Goal: Transaction & Acquisition: Purchase product/service

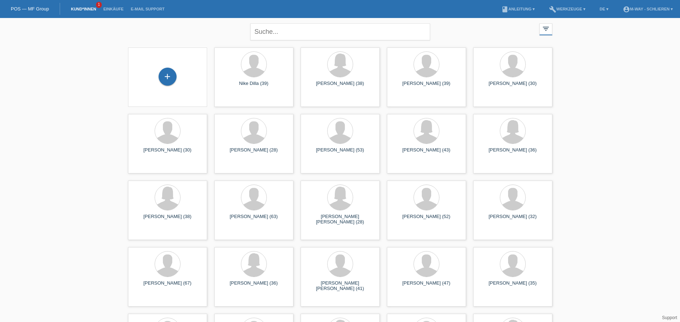
click at [33, 12] on div "POS — MF Group" at bounding box center [30, 9] width 60 height 12
click at [30, 10] on link "POS — MF Group" at bounding box center [30, 8] width 38 height 5
click at [289, 35] on input "text" at bounding box center [340, 31] width 180 height 17
type input "[PERSON_NAME]"
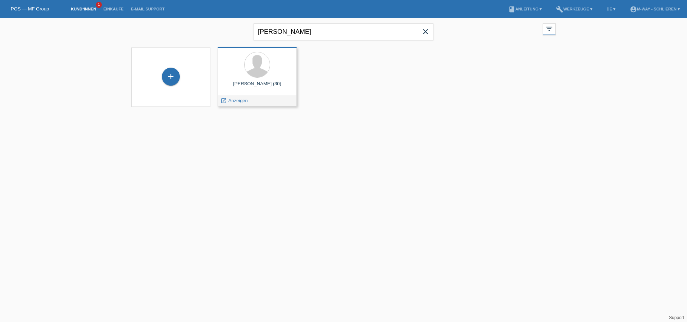
click at [265, 83] on div "Egzon Sadikaj (30)" at bounding box center [257, 87] width 68 height 12
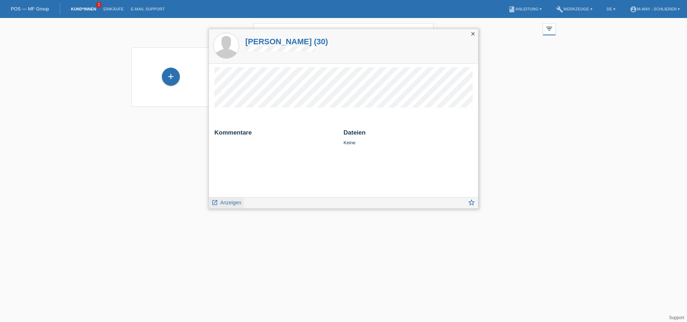
click at [227, 204] on span "Anzeigen" at bounding box center [230, 203] width 21 height 6
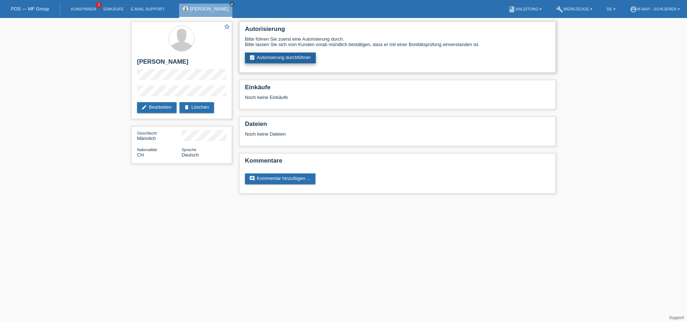
click at [279, 60] on link "assignment_turned_in Autorisierung durchführen" at bounding box center [280, 58] width 71 height 11
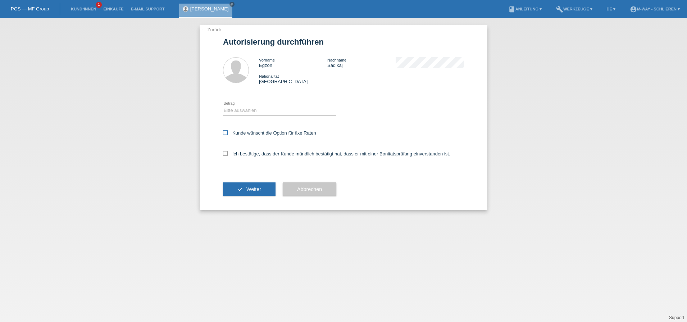
click at [224, 133] on icon at bounding box center [225, 132] width 5 height 5
click at [224, 133] on input "Kunde wünscht die Option für fixe Raten" at bounding box center [225, 132] width 5 height 5
checkbox input "true"
click at [226, 154] on icon at bounding box center [225, 153] width 5 height 5
click at [226, 154] on input "Ich bestätige, dass der Kunde mündlich bestätigt hat, dass er mit einer Bonität…" at bounding box center [225, 153] width 5 height 5
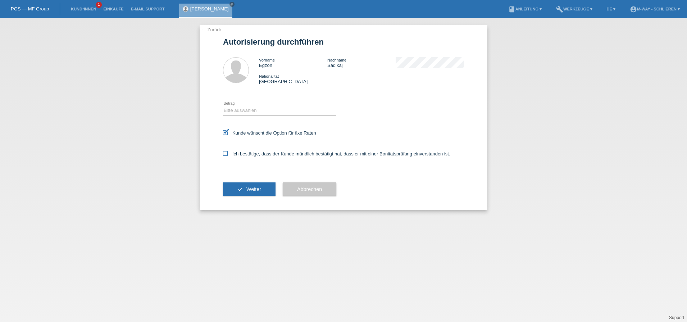
checkbox input "true"
click at [263, 112] on select "Bitte auswählen CHF 1.00 - CHF 499.00 CHF 500.00 - CHF 1'999.00 CHF 2'000.00 - …" at bounding box center [279, 110] width 113 height 9
select select "3"
click at [223, 106] on select "Bitte auswählen CHF 1.00 - CHF 499.00 CHF 500.00 - CHF 1'999.00 CHF 2'000.00 - …" at bounding box center [279, 110] width 113 height 9
click at [260, 187] on span "Weiter" at bounding box center [253, 189] width 15 height 6
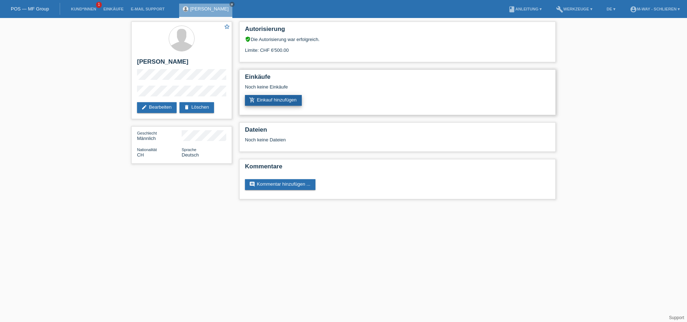
click at [263, 99] on link "add_shopping_cart Einkauf hinzufügen" at bounding box center [273, 100] width 57 height 11
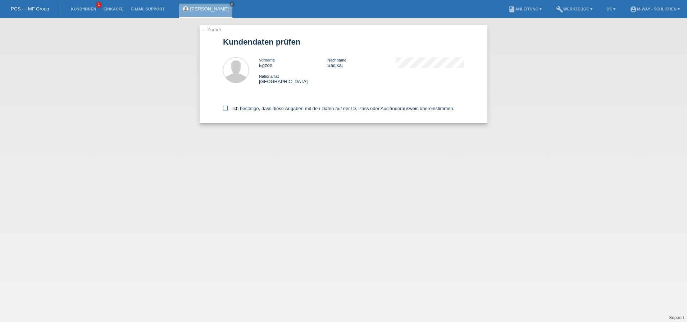
click at [226, 109] on icon at bounding box center [225, 108] width 5 height 5
click at [226, 109] on input "Ich bestätige, dass diese Angaben mit den Daten auf der ID, Pass oder Ausländer…" at bounding box center [225, 108] width 5 height 5
checkbox input "true"
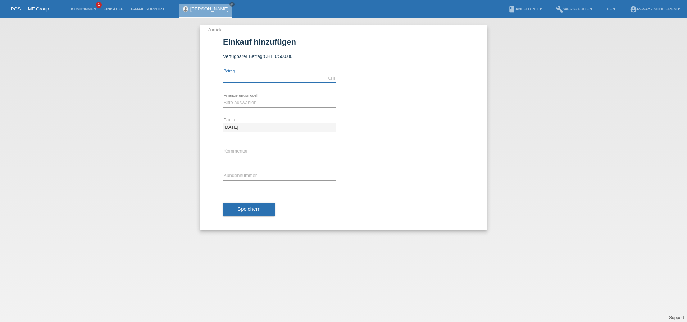
click at [252, 80] on input "text" at bounding box center [279, 78] width 113 height 9
click at [131, 105] on div "← Zurück Einkauf hinzufügen Verfügbarer Betrag: CHF 6'500.00" at bounding box center [343, 170] width 687 height 304
click at [266, 100] on select "Bitte auswählen Fixe Raten Kauf auf Rechnung mit Teilzahlungsoption" at bounding box center [279, 102] width 113 height 9
select select "77"
click at [223, 98] on select "Bitte auswählen Fixe Raten Kauf auf Rechnung mit Teilzahlungsoption" at bounding box center [279, 102] width 113 height 9
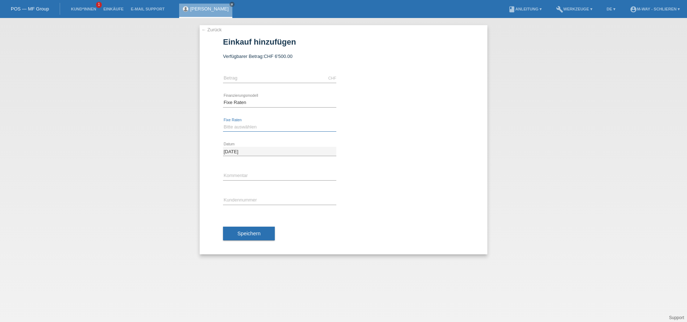
click at [261, 127] on select "Bitte auswählen 4 Raten 5 Raten 6 Raten 7 Raten 8 Raten 9 Raten 10 Raten 11 Rat…" at bounding box center [279, 127] width 113 height 9
select select "165"
click at [223, 123] on select "Bitte auswählen 4 Raten 5 Raten 6 Raten 7 Raten 8 Raten 9 Raten 10 Raten 11 Rat…" at bounding box center [279, 127] width 113 height 9
click at [258, 176] on input "text" at bounding box center [279, 175] width 113 height 9
type input "Danke"
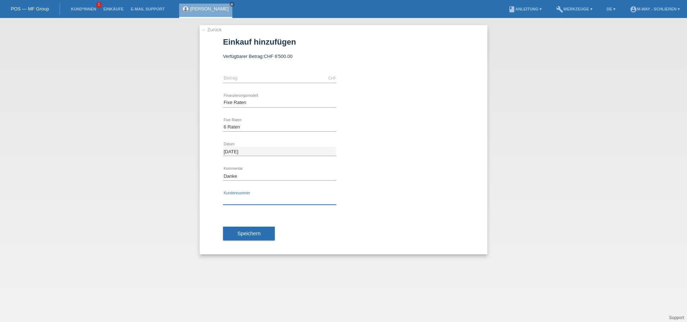
click at [263, 200] on input "text" at bounding box center [279, 200] width 113 height 9
type input "K412245"
click at [275, 80] on input "text" at bounding box center [279, 78] width 113 height 9
type input "3099.10"
drag, startPoint x: 438, startPoint y: 244, endPoint x: 431, endPoint y: 245, distance: 6.9
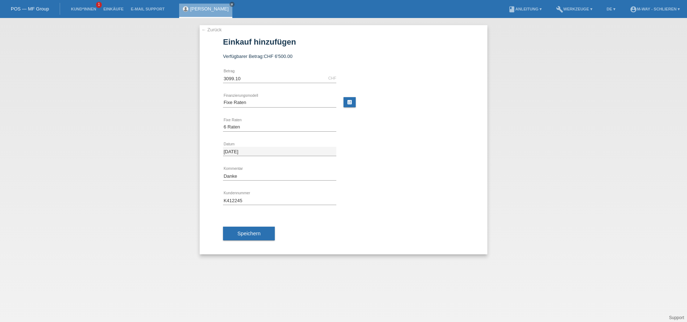
click at [437, 245] on div "Speichern" at bounding box center [343, 234] width 241 height 42
click at [257, 235] on span "Speichern" at bounding box center [248, 234] width 23 height 6
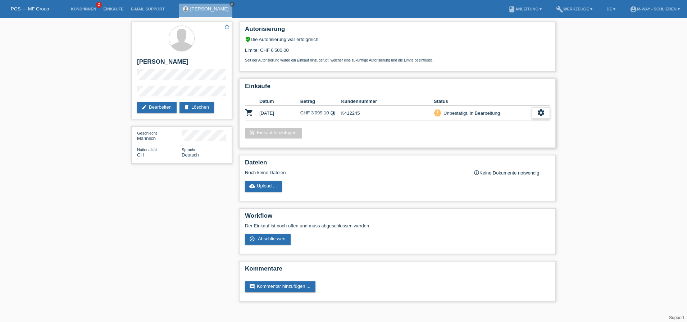
click at [544, 114] on icon "settings" at bounding box center [541, 113] width 8 height 8
click at [483, 145] on span "Abschliessen" at bounding box center [484, 145] width 30 height 9
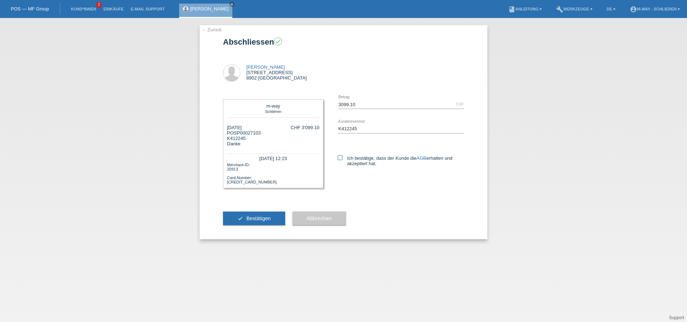
click at [341, 157] on icon at bounding box center [340, 157] width 5 height 5
click at [341, 157] on input "Ich bestätige, dass der Kunde die AGB erhalten und akzeptiert hat." at bounding box center [340, 157] width 5 height 5
checkbox input "true"
click at [264, 217] on span "Bestätigen" at bounding box center [258, 219] width 24 height 6
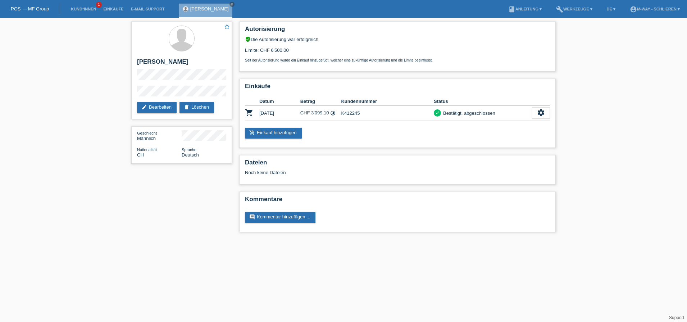
click at [26, 5] on div "POS — MF Group" at bounding box center [30, 9] width 60 height 12
click at [25, 8] on link "POS — MF Group" at bounding box center [30, 8] width 38 height 5
